Goal: Task Accomplishment & Management: Complete application form

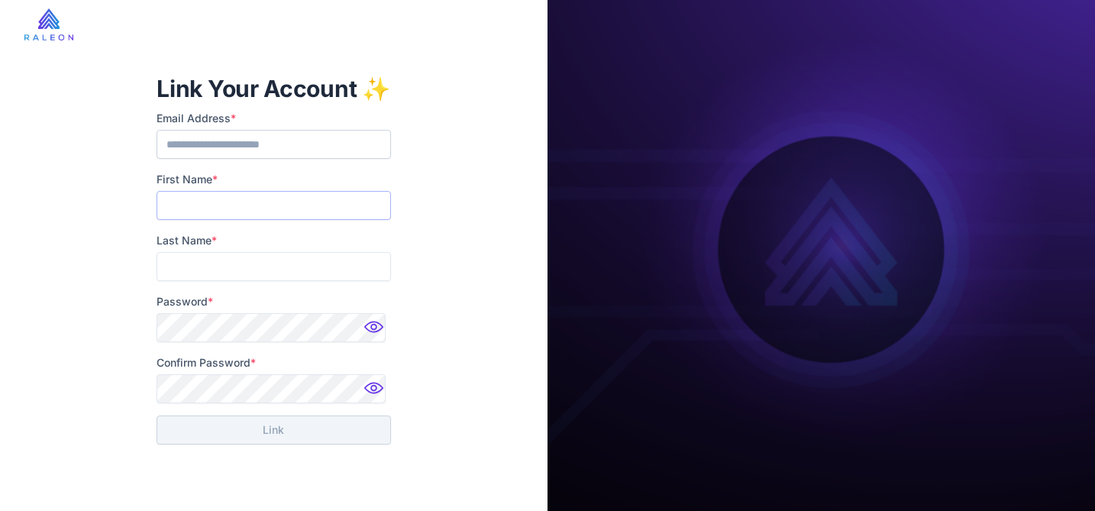
click at [250, 205] on input "First Name *" at bounding box center [274, 205] width 234 height 29
type input "****"
click at [245, 264] on input "Last Name *" at bounding box center [274, 266] width 234 height 29
type input "*"
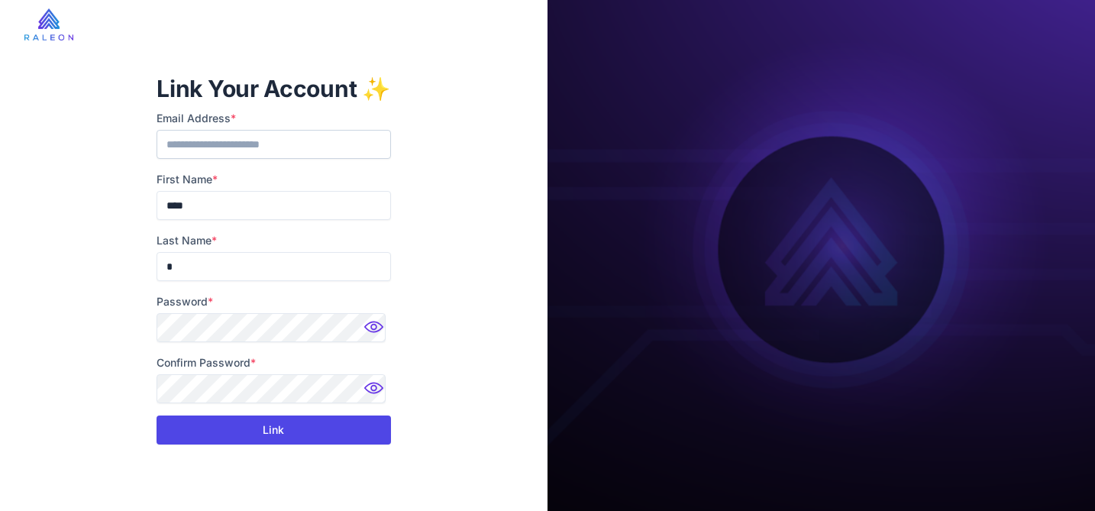
click at [317, 425] on button "Link" at bounding box center [274, 429] width 234 height 29
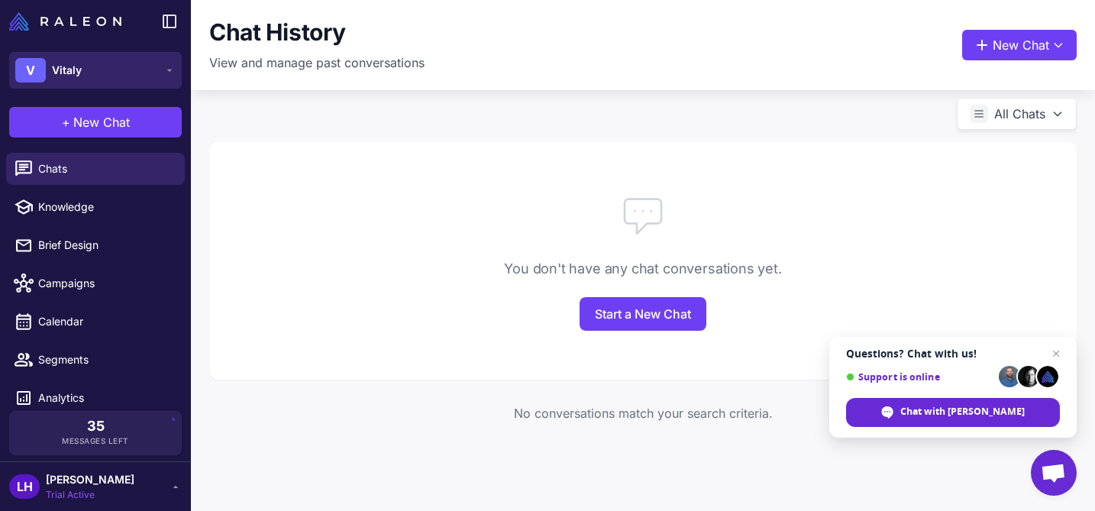
click at [147, 70] on button "V Vitaly" at bounding box center [95, 70] width 173 height 37
click at [173, 79] on button "V Vitaly" at bounding box center [95, 70] width 173 height 37
click at [192, 110] on div "You don't have any chat conversations yet. Start a New Chat No conversations ma…" at bounding box center [643, 285] width 904 height 360
click at [1045, 479] on span "Open chat" at bounding box center [1053, 474] width 25 height 21
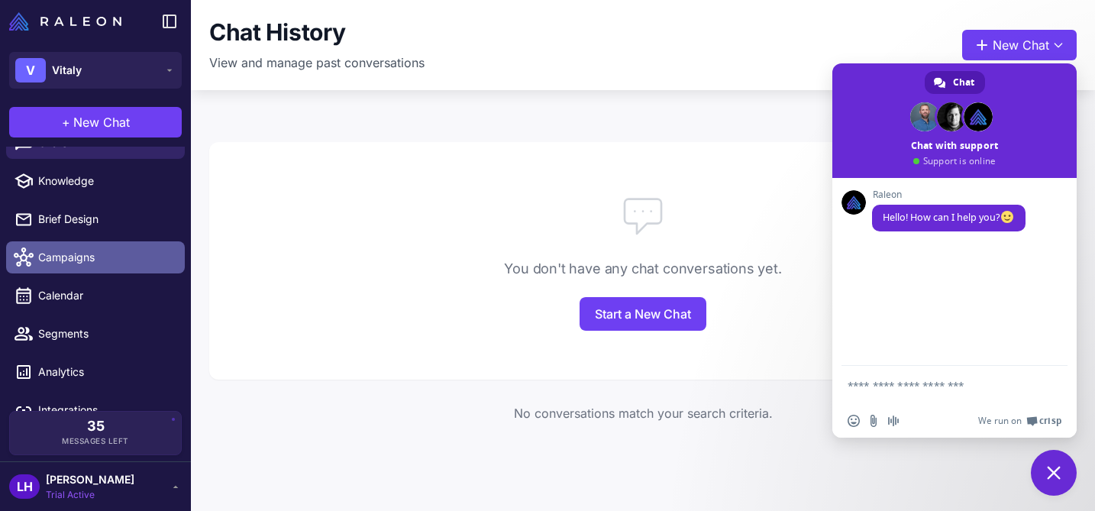
scroll to position [47, 0]
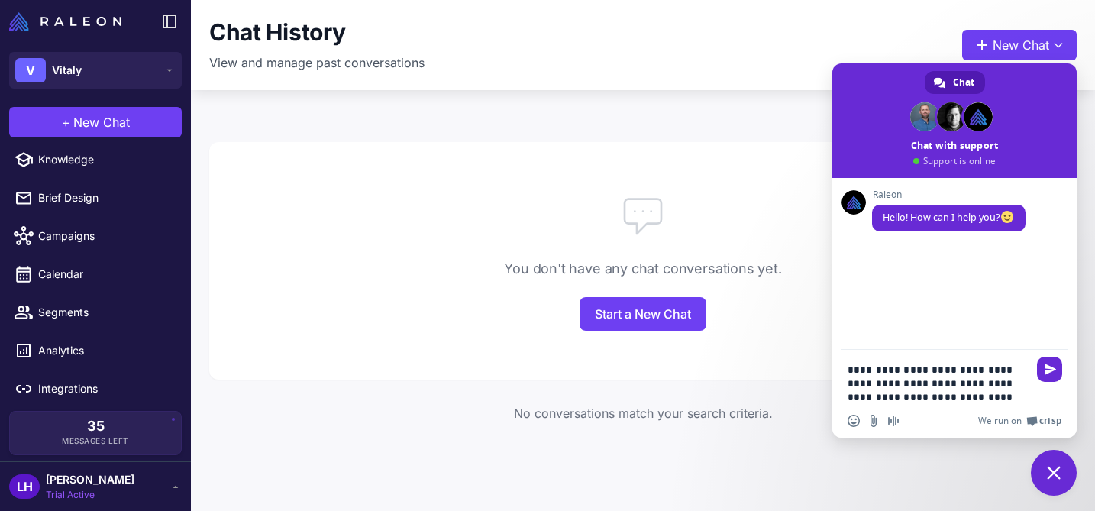
type textarea "**********"
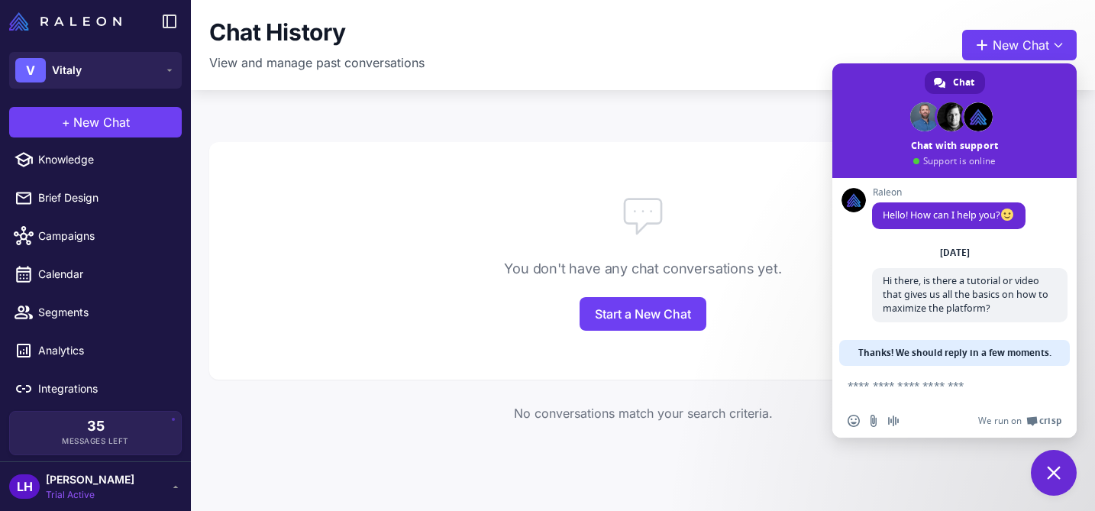
scroll to position [4, 0]
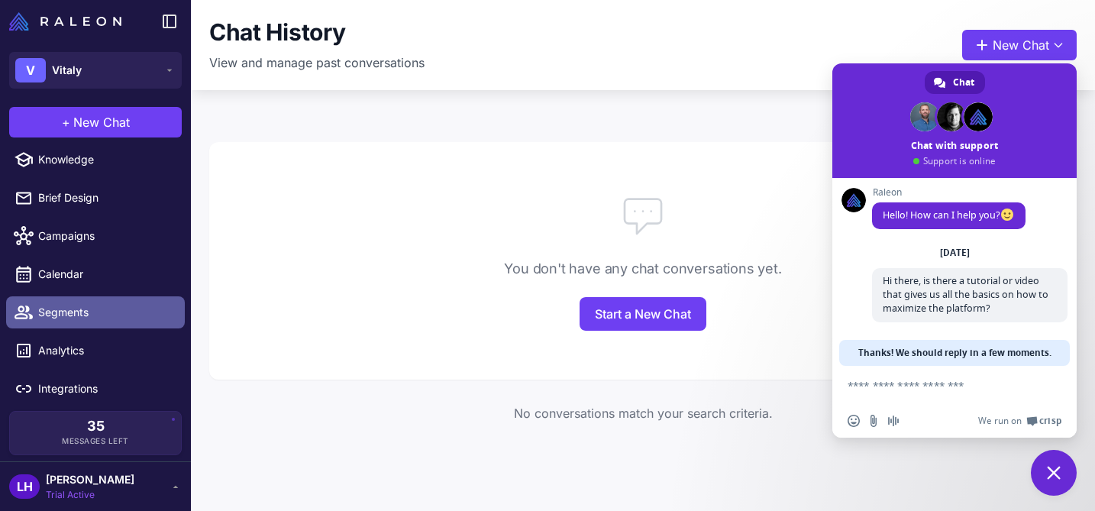
click at [78, 302] on link "Segments" at bounding box center [95, 312] width 179 height 32
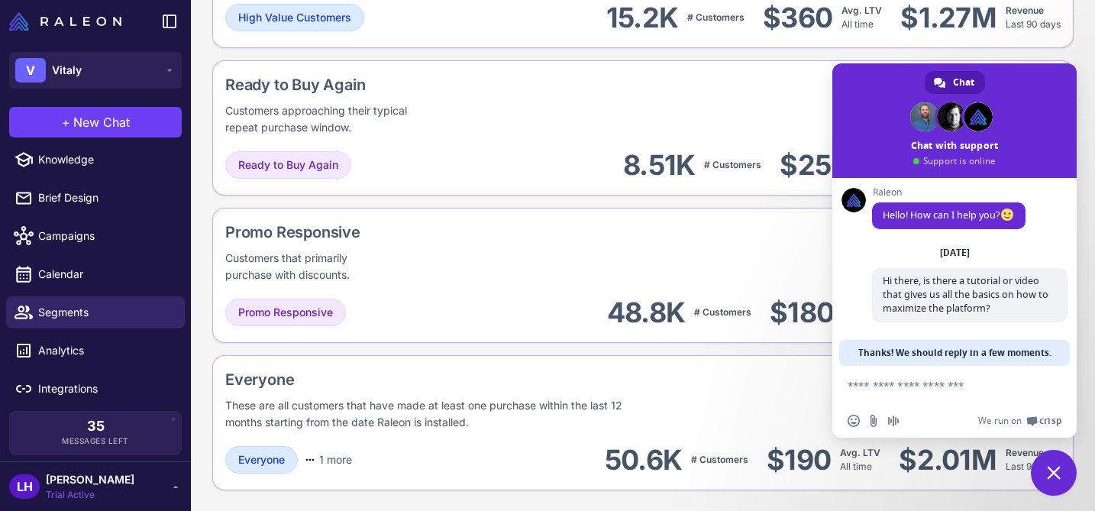
scroll to position [1193, 0]
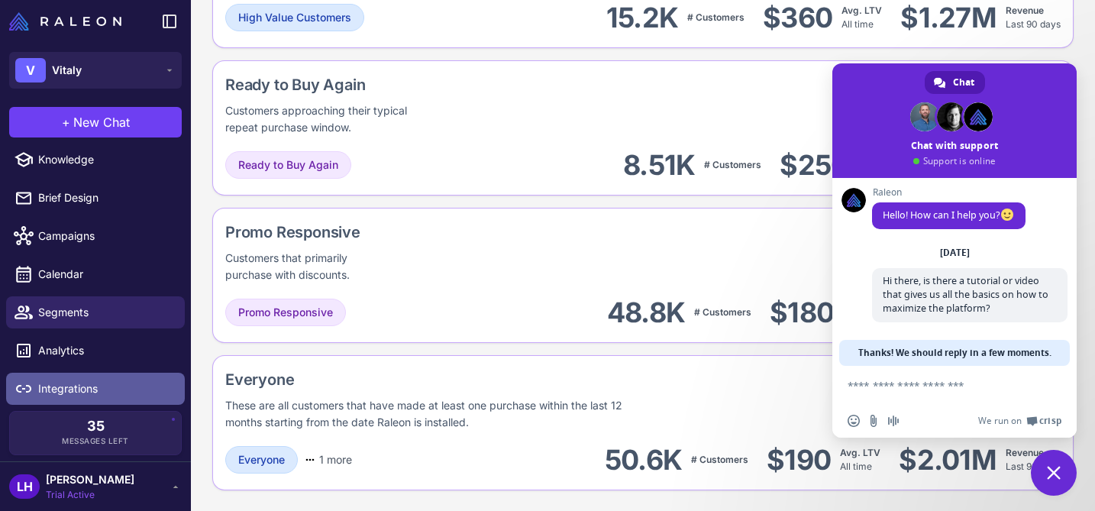
click at [92, 387] on span "Integrations" at bounding box center [105, 388] width 134 height 17
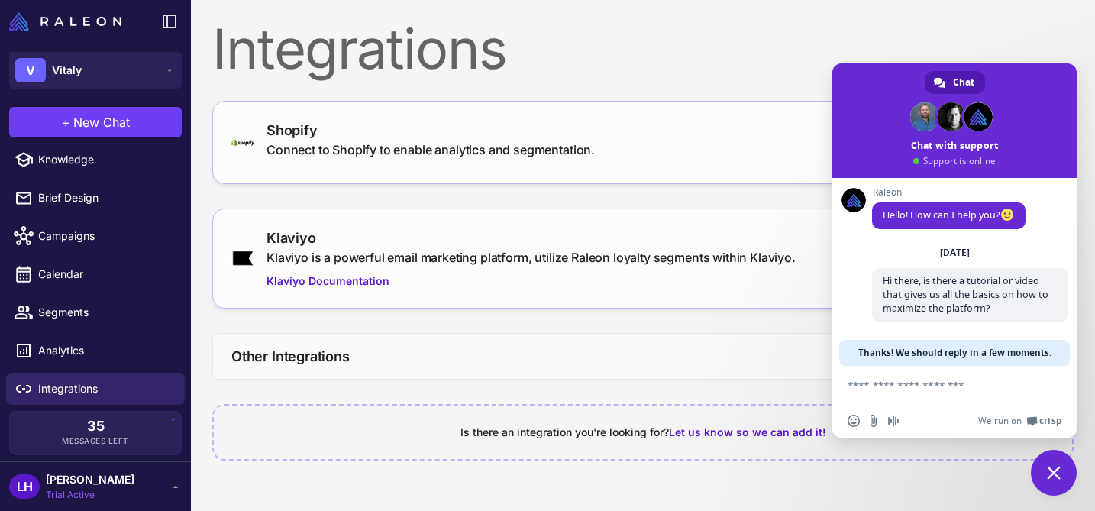
click at [419, 359] on button "Other Integrations" at bounding box center [643, 356] width 860 height 45
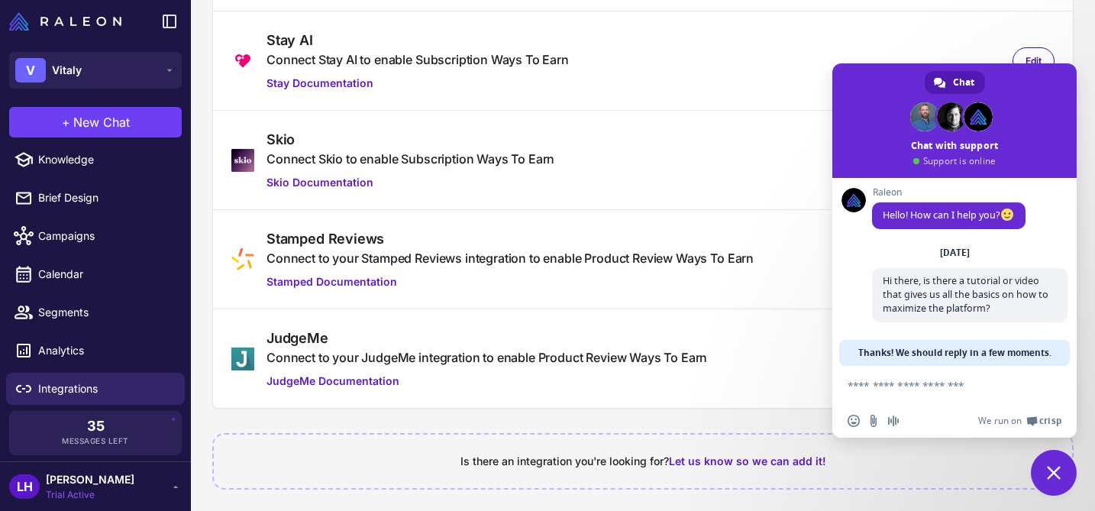
scroll to position [672, 0]
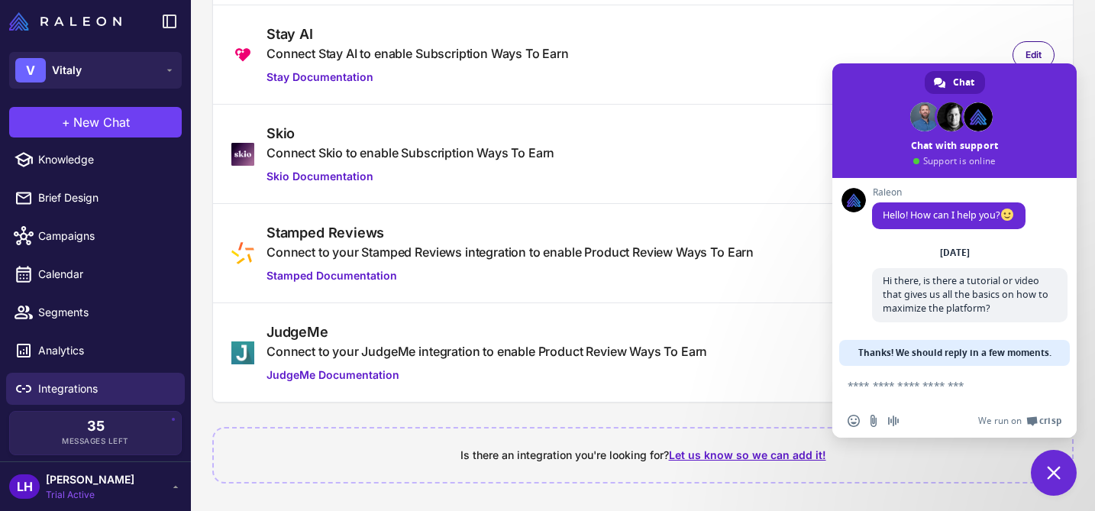
click at [678, 451] on span "Let us know so we can add it!" at bounding box center [747, 454] width 157 height 13
click at [743, 457] on span "Let us know so we can add it!" at bounding box center [747, 454] width 157 height 13
click at [778, 466] on div "Is there an integration you're looking for? Let us know so we can add it!" at bounding box center [643, 455] width 862 height 57
click at [167, 480] on div "[PERSON_NAME] H Trial Active" at bounding box center [95, 486] width 173 height 31
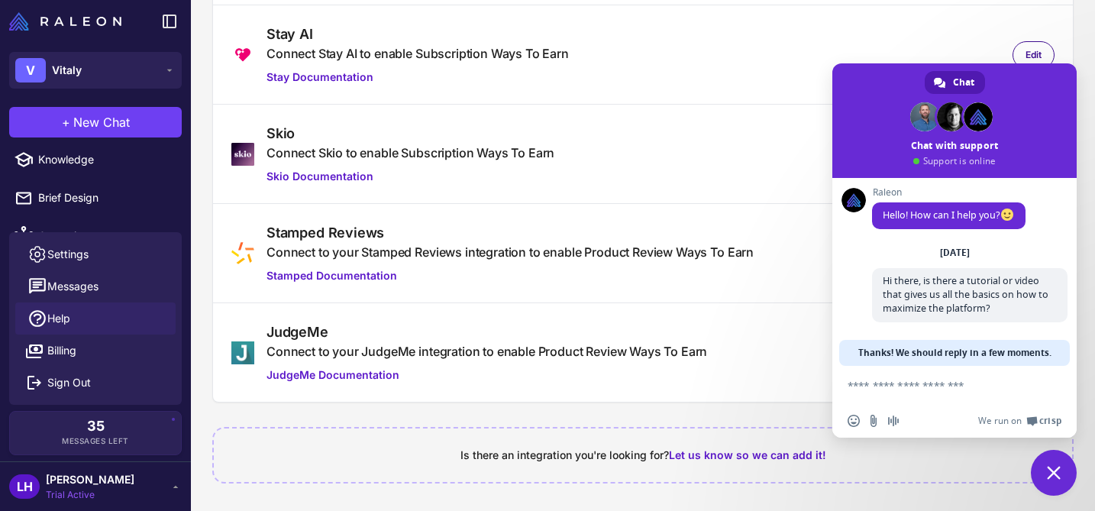
click at [76, 316] on link "Help" at bounding box center [95, 318] width 160 height 32
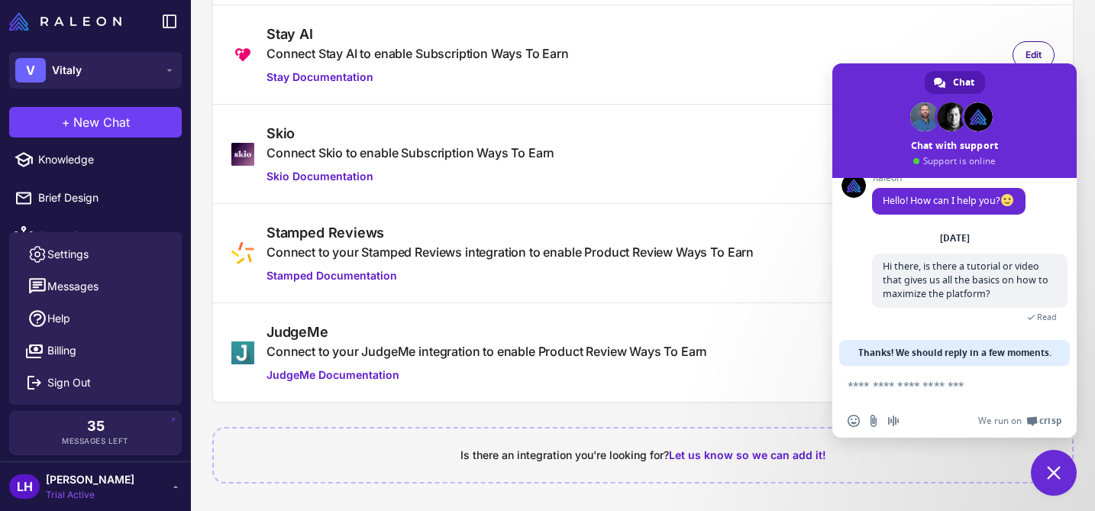
click at [965, 384] on textarea "Compose your message..." at bounding box center [938, 386] width 180 height 14
type textarea "**********"
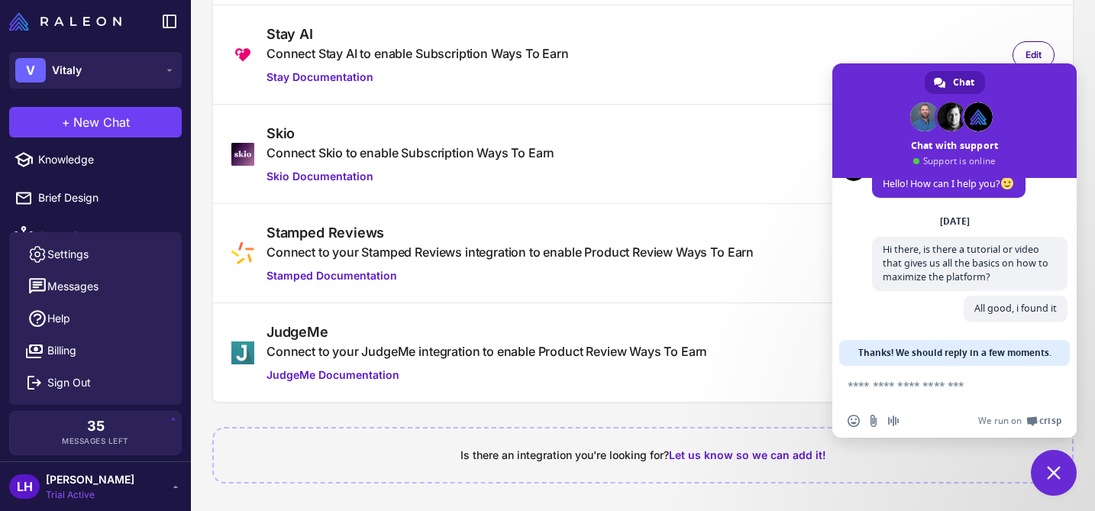
scroll to position [35, 0]
click at [1062, 472] on span "Close chat" at bounding box center [1054, 473] width 46 height 46
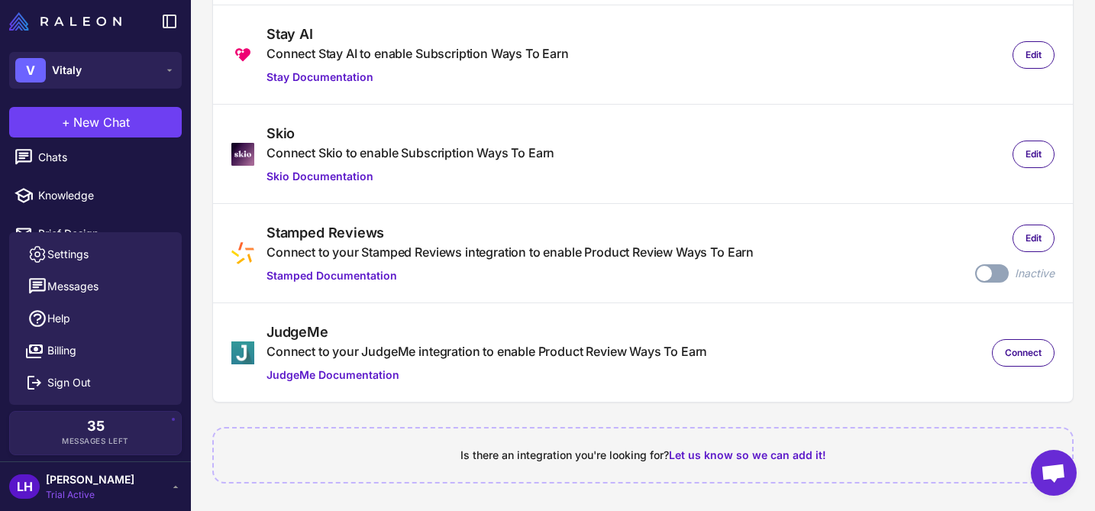
scroll to position [0, 0]
click at [176, 494] on div "[PERSON_NAME] H Trial Active" at bounding box center [95, 486] width 173 height 31
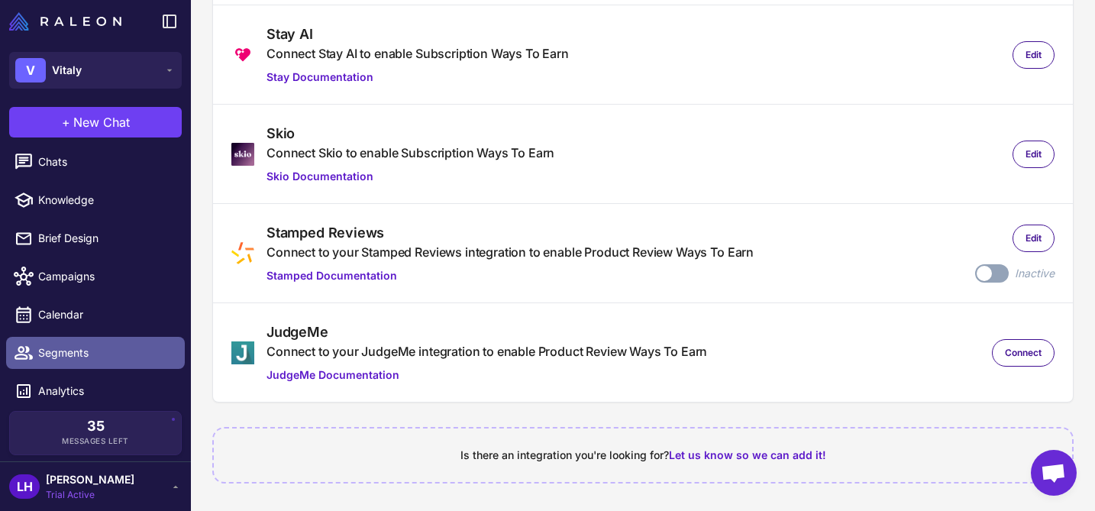
scroll to position [18, 0]
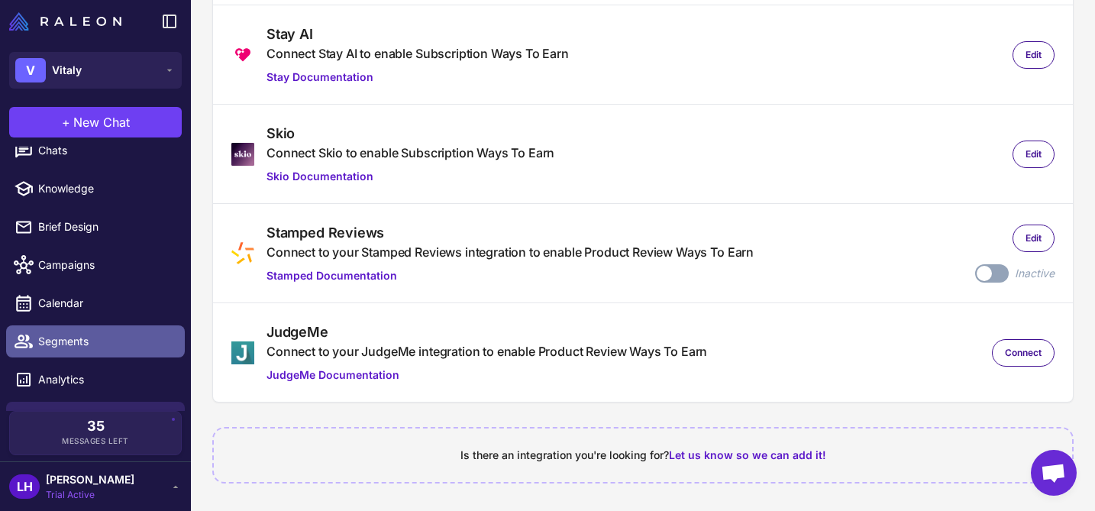
click at [96, 338] on span "Segments" at bounding box center [105, 341] width 134 height 17
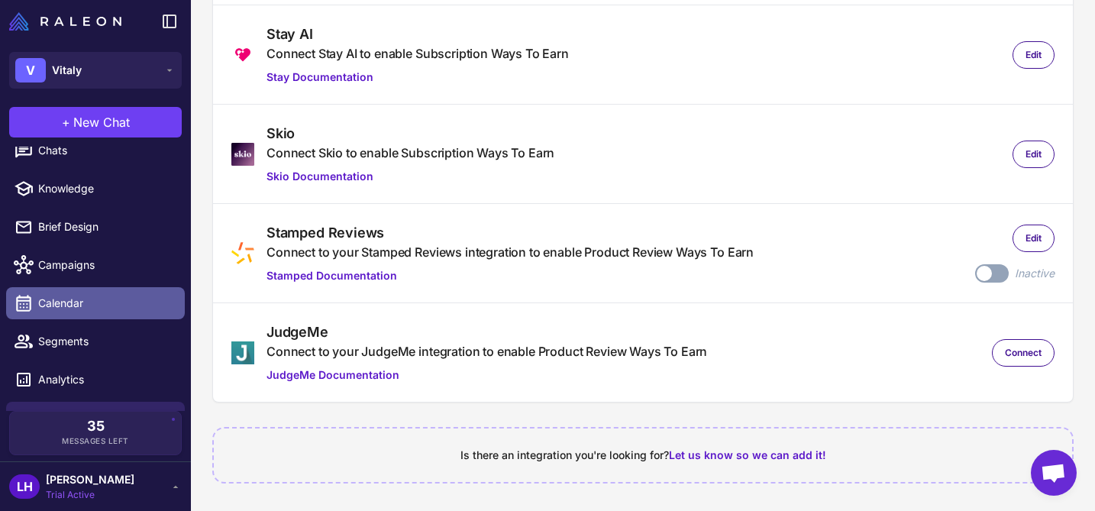
scroll to position [78, 0]
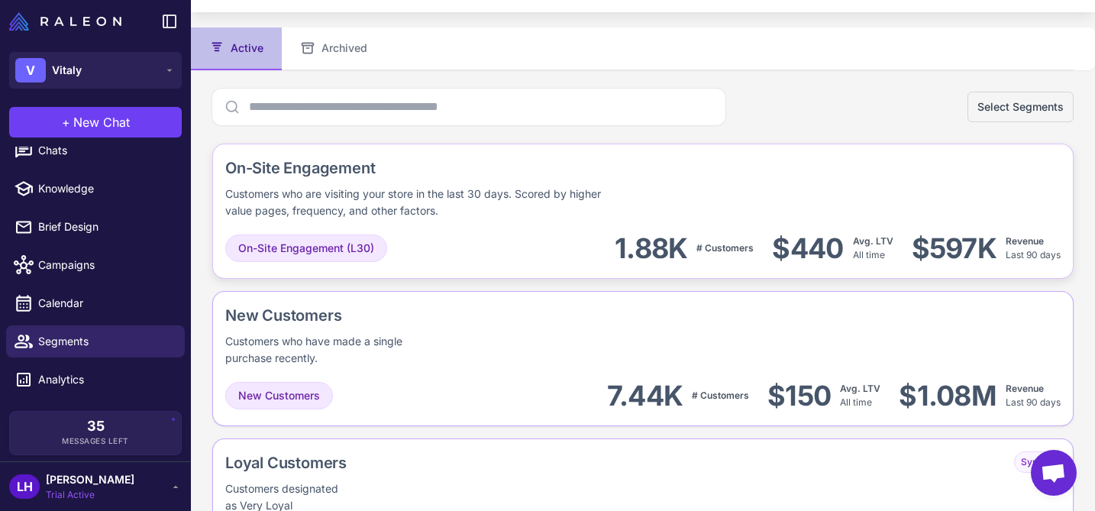
click at [372, 212] on div "Customers who are visiting your store in the last 30 days. Scored by higher val…" at bounding box center [422, 203] width 395 height 34
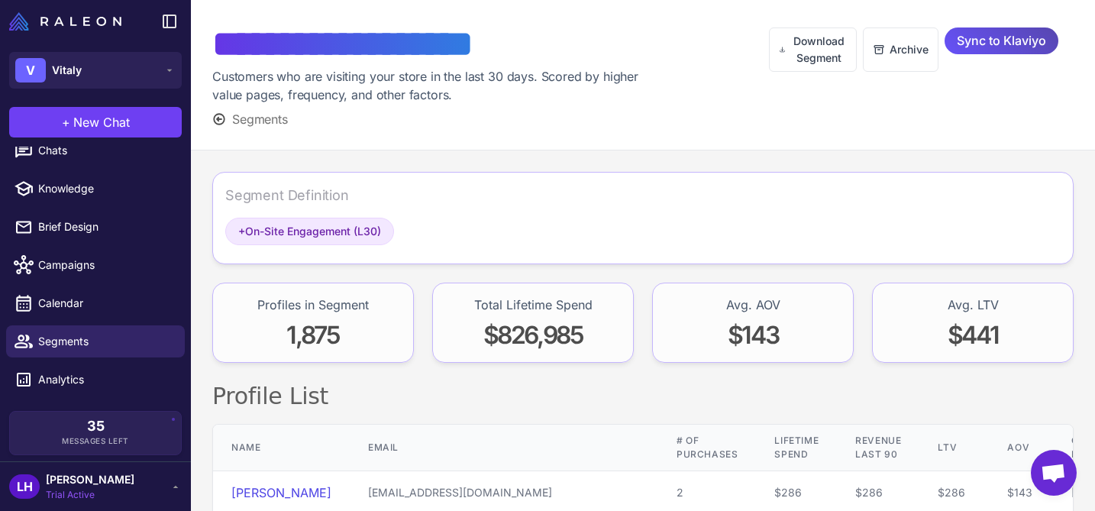
click at [964, 41] on span "Sync to Klaviyo" at bounding box center [1001, 40] width 89 height 27
